Goal: Task Accomplishment & Management: Manage account settings

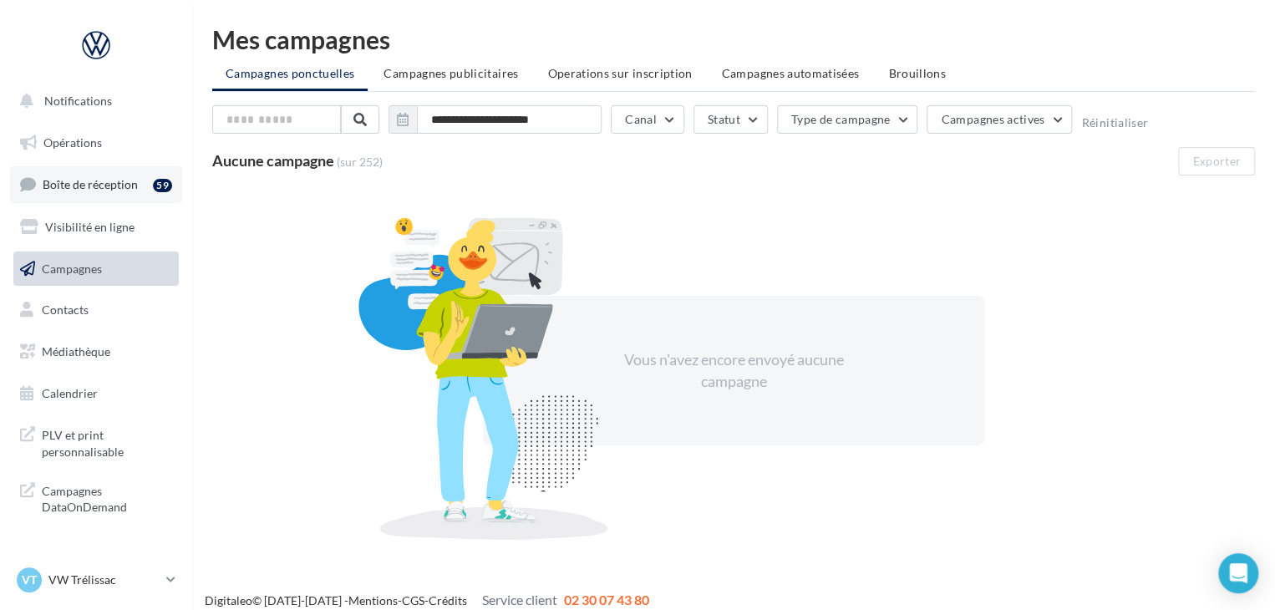
click at [117, 192] on link "Boîte de réception 59" at bounding box center [96, 184] width 172 height 36
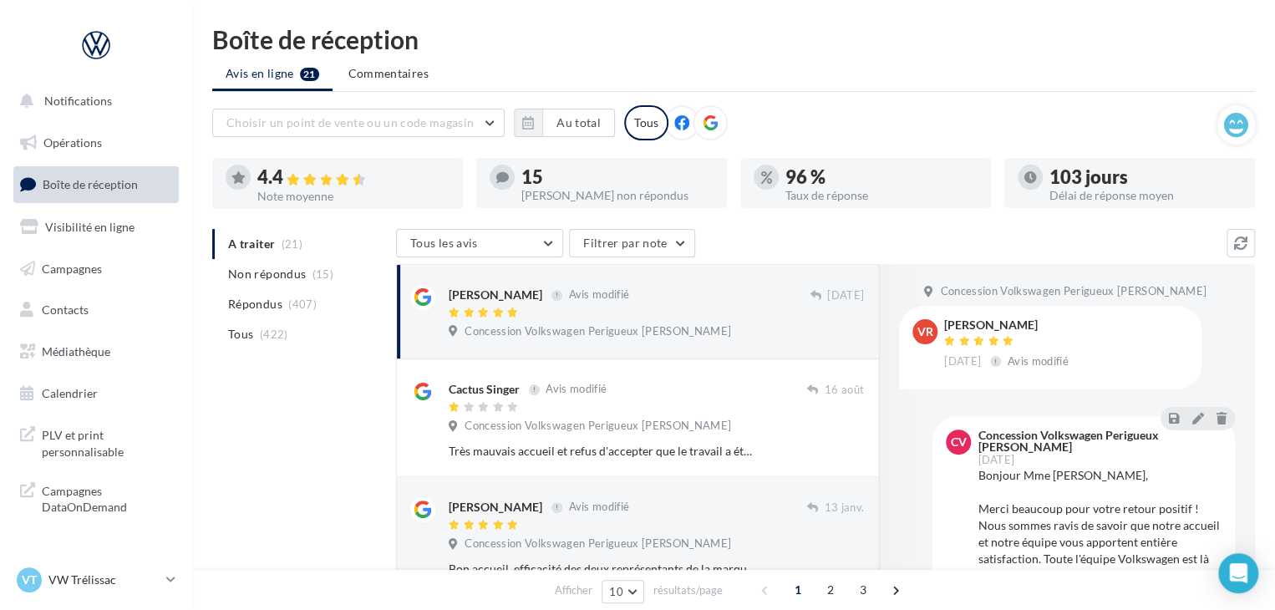
click at [266, 272] on span "Non répondus" at bounding box center [267, 274] width 78 height 17
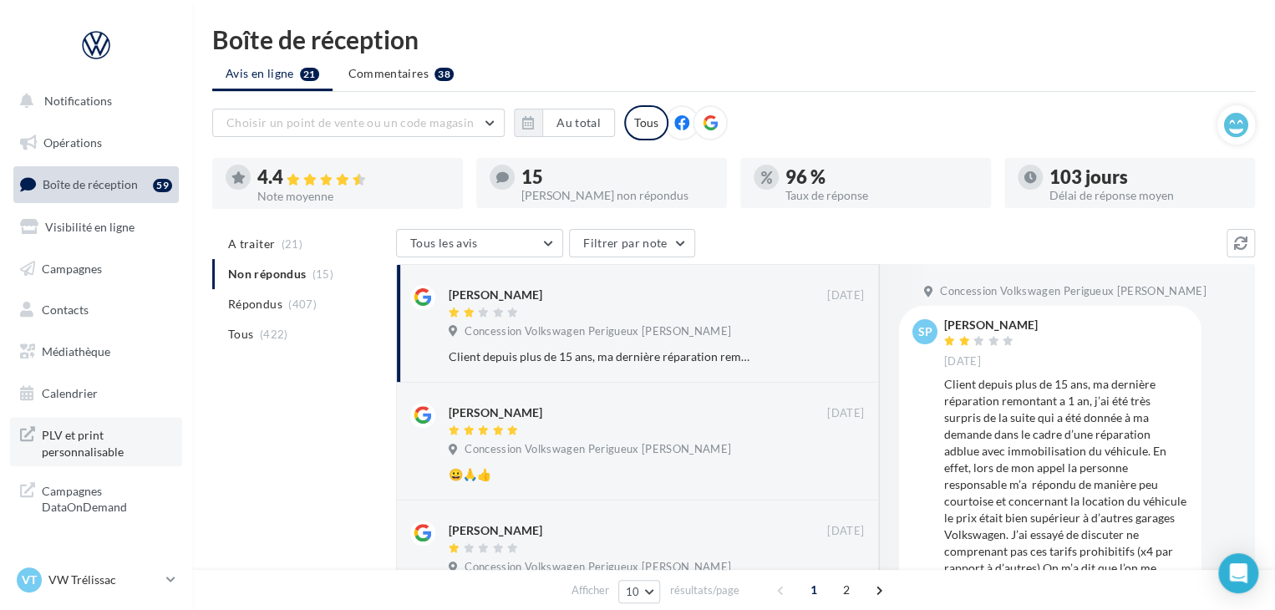
click at [91, 436] on span "PLV et print personnalisable" at bounding box center [107, 442] width 130 height 36
drag, startPoint x: 108, startPoint y: 586, endPoint x: 108, endPoint y: 574, distance: 11.7
click at [108, 586] on p "VW Trélissac" at bounding box center [103, 580] width 111 height 17
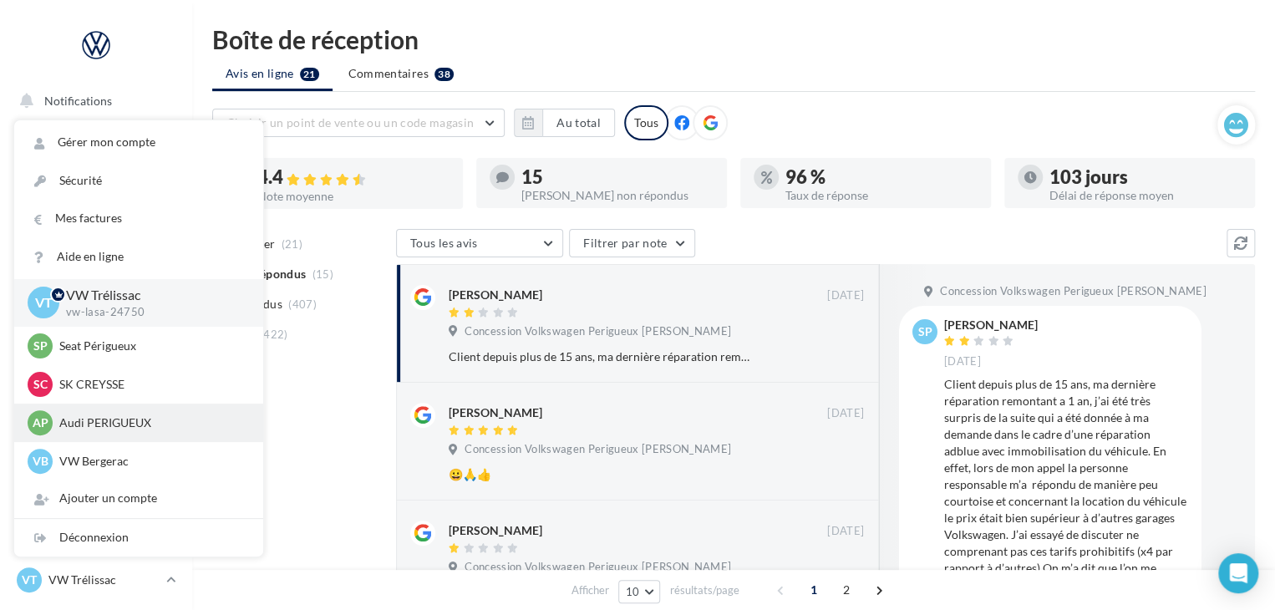
click at [115, 424] on p "Audi PERIGUEUX" at bounding box center [151, 422] width 184 height 17
